Goal: Manage account settings

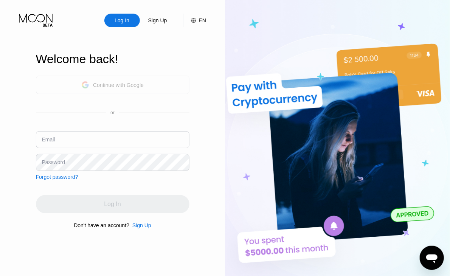
click at [100, 82] on div "Continue with Google" at bounding box center [118, 85] width 51 height 6
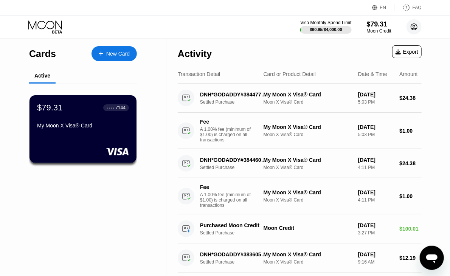
click at [413, 27] on circle at bounding box center [414, 26] width 15 height 15
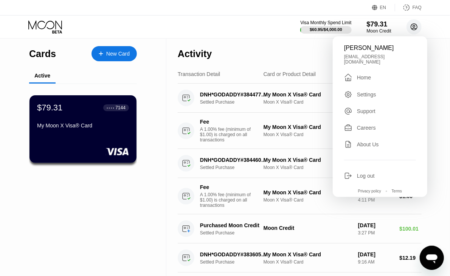
click at [415, 27] on circle at bounding box center [414, 26] width 15 height 15
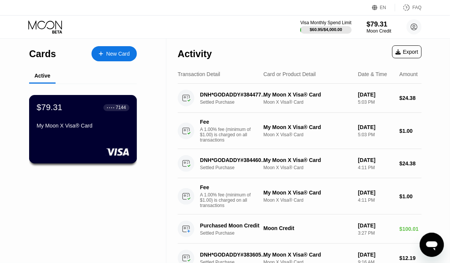
click at [85, 128] on div "My Moon X Visa® Card" at bounding box center [83, 126] width 93 height 6
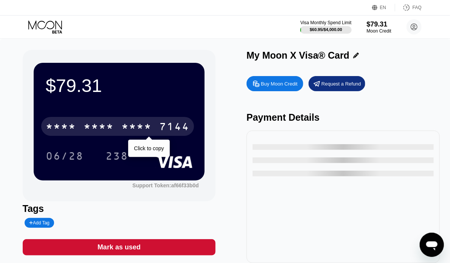
click at [78, 136] on div "* * * * * * * * * * * * 7144" at bounding box center [117, 126] width 153 height 19
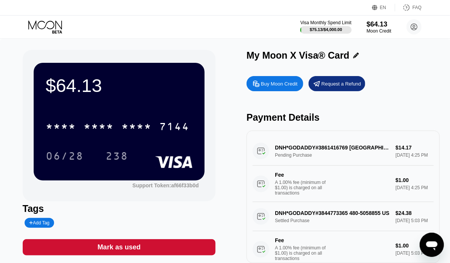
click at [47, 21] on icon at bounding box center [45, 26] width 35 height 13
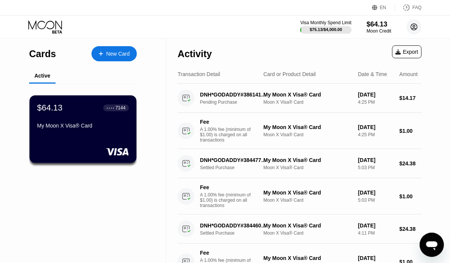
click at [413, 27] on icon at bounding box center [414, 27] width 4 height 4
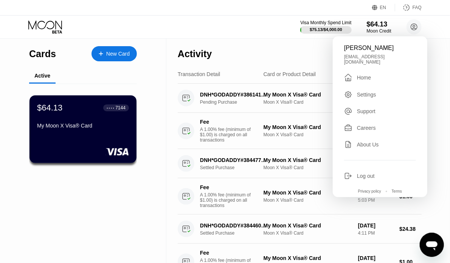
click at [359, 173] on div "Log out" at bounding box center [366, 176] width 18 height 6
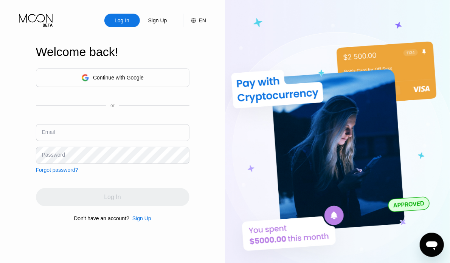
click at [145, 80] on div "Continue with Google" at bounding box center [113, 77] width 154 height 19
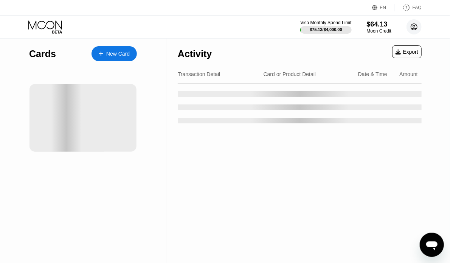
click at [418, 25] on circle at bounding box center [414, 26] width 15 height 15
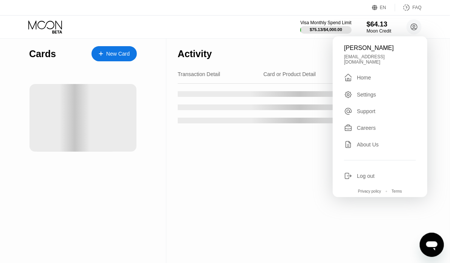
click at [364, 174] on div "Log out" at bounding box center [366, 176] width 18 height 6
